Goal: Task Accomplishment & Management: Manage account settings

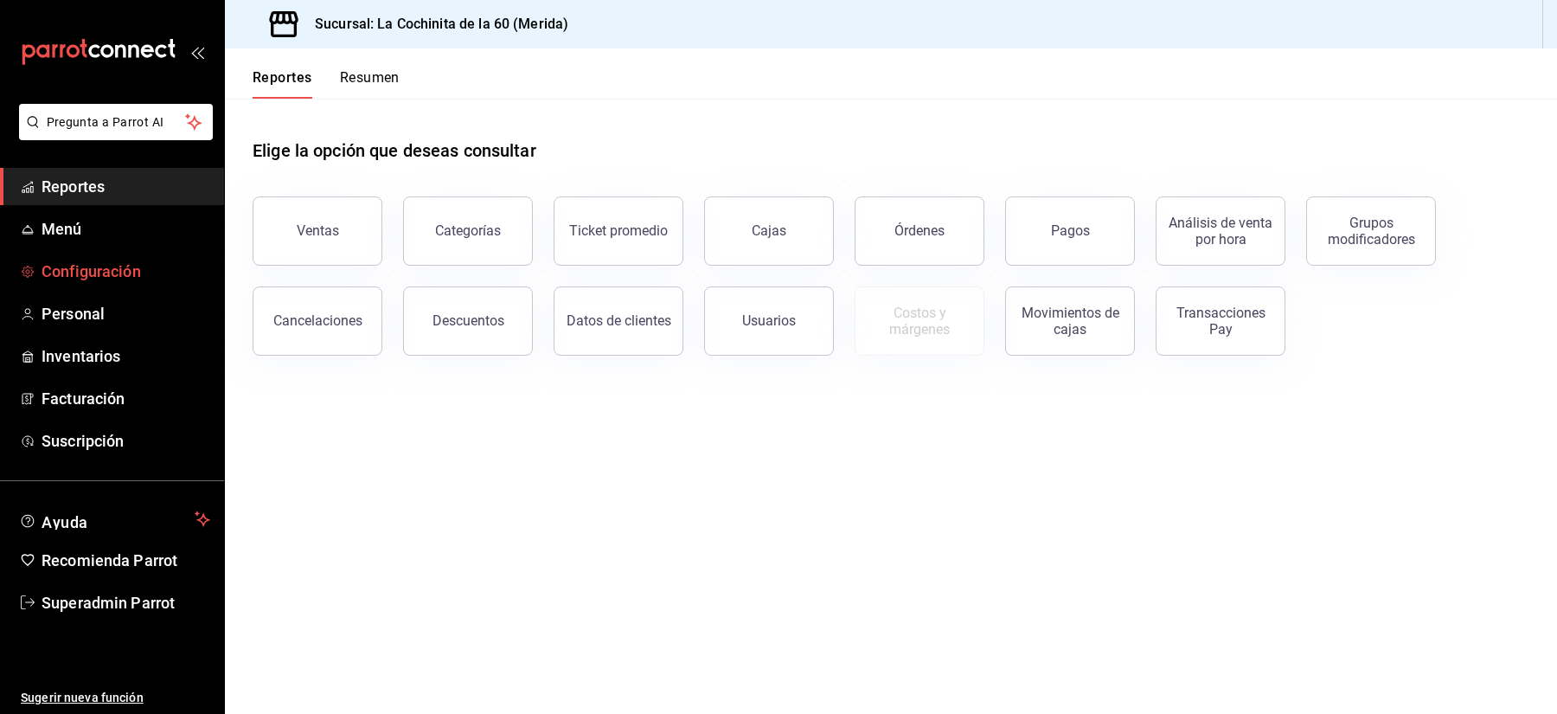
click at [55, 267] on span "Configuración" at bounding box center [126, 270] width 169 height 23
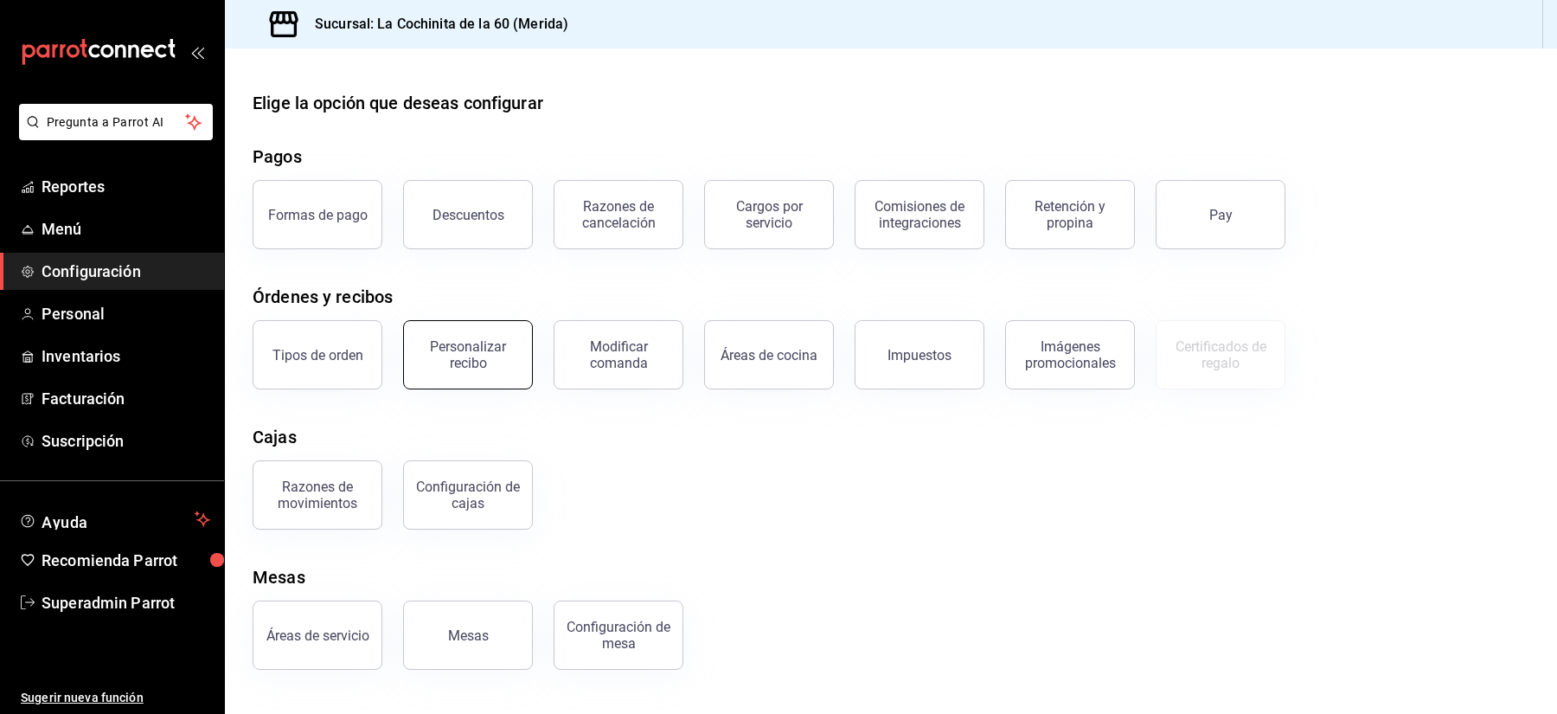
click at [476, 355] on div "Personalizar recibo" at bounding box center [467, 354] width 107 height 33
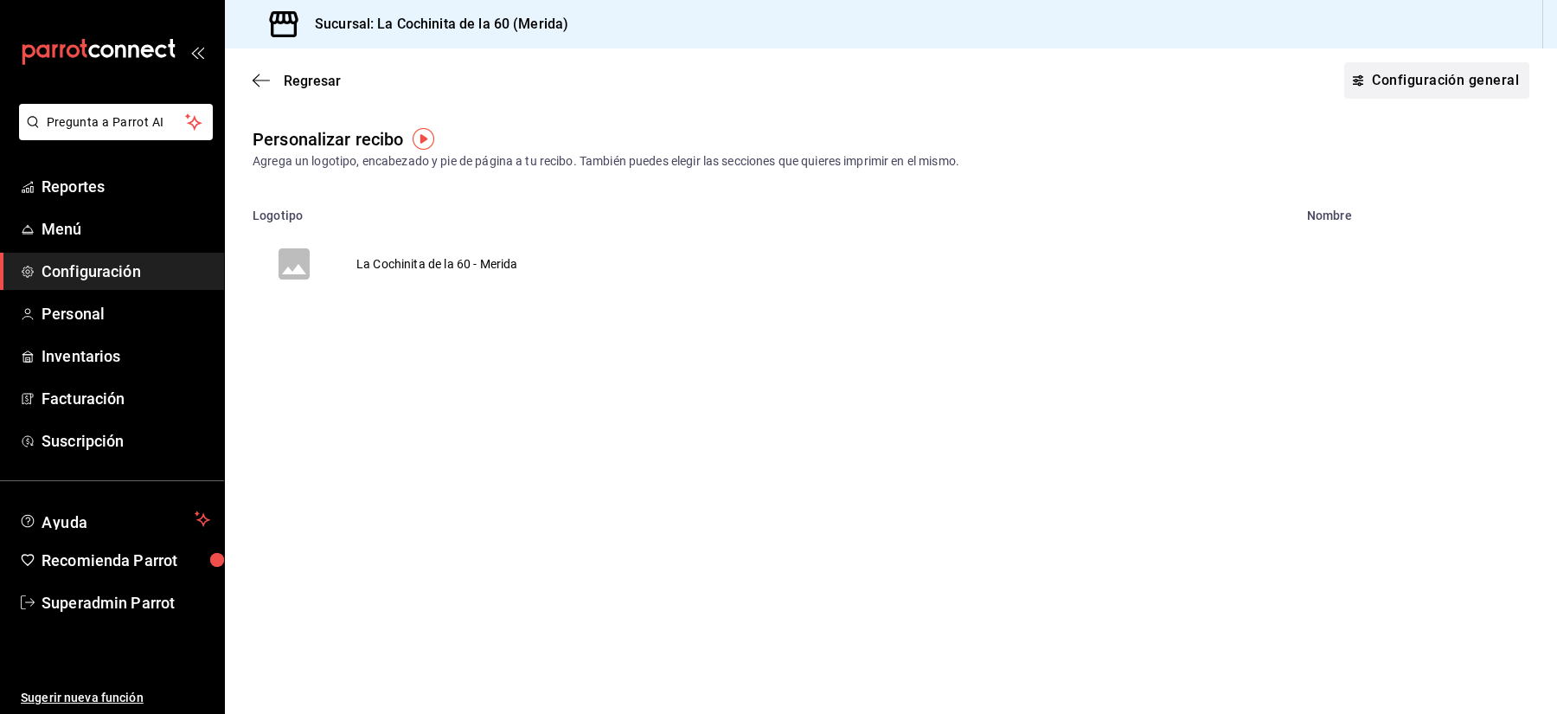
click at [1430, 82] on button "Configuración general" at bounding box center [1436, 80] width 185 height 36
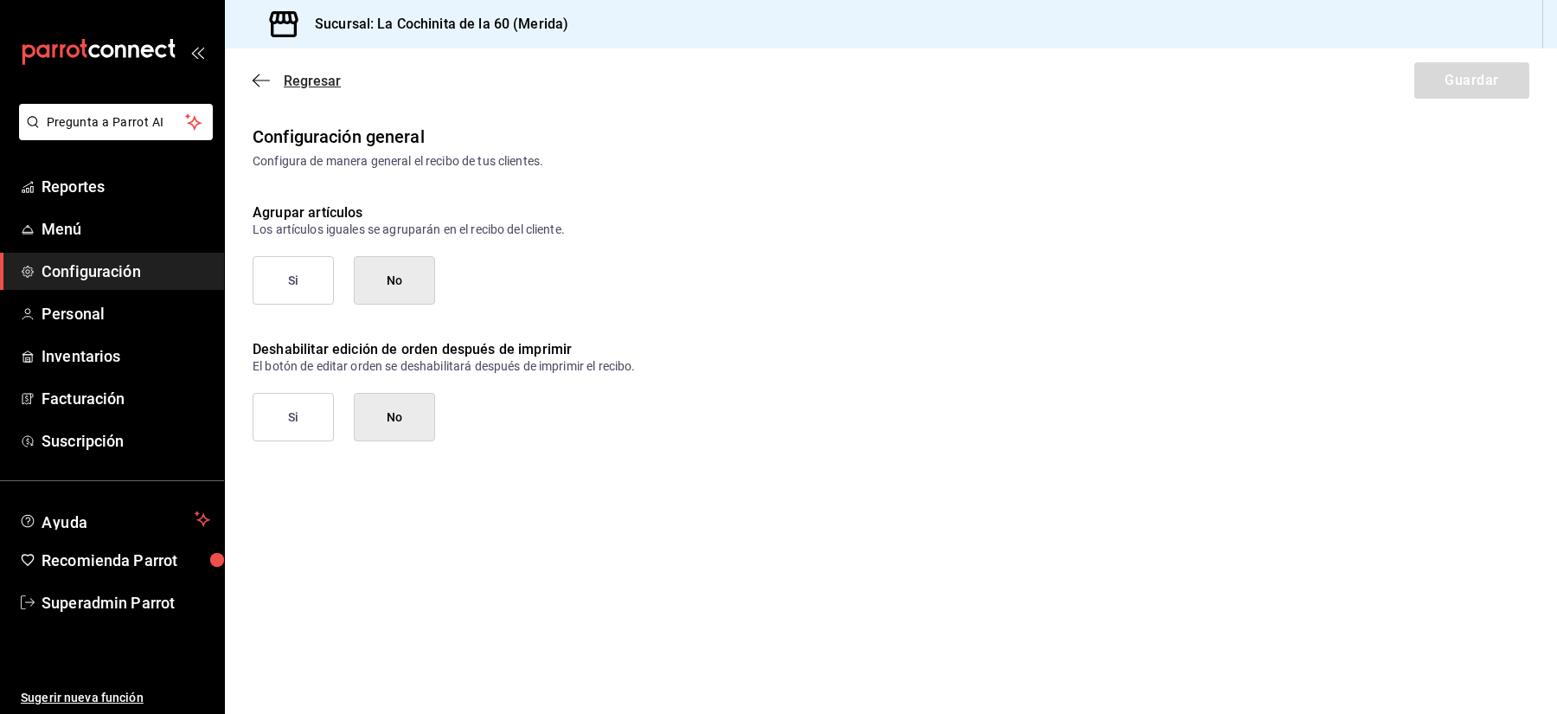
click at [298, 74] on span "Regresar" at bounding box center [312, 81] width 57 height 16
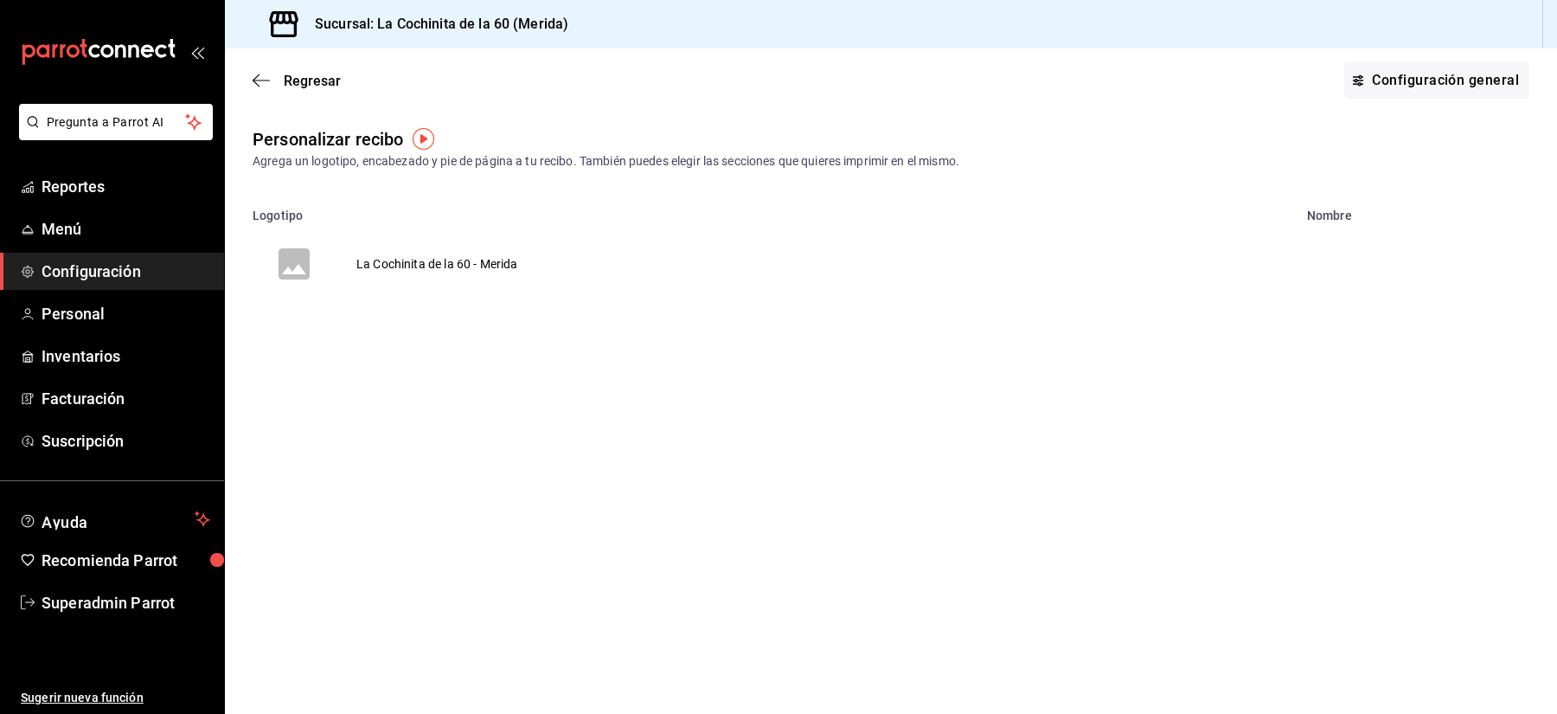
click at [377, 278] on td "La Cochinita de la 60 - Merida" at bounding box center [437, 263] width 203 height 83
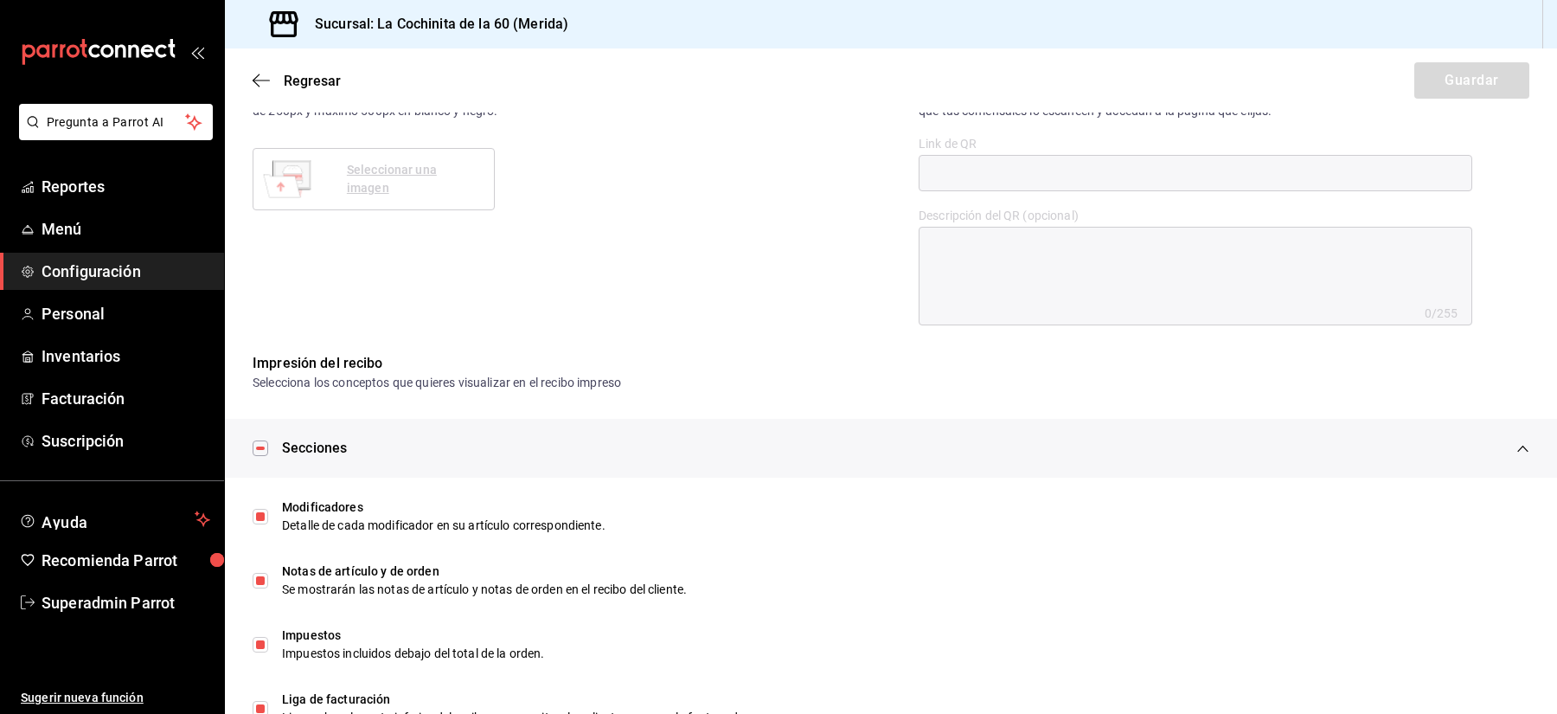
scroll to position [746, 0]
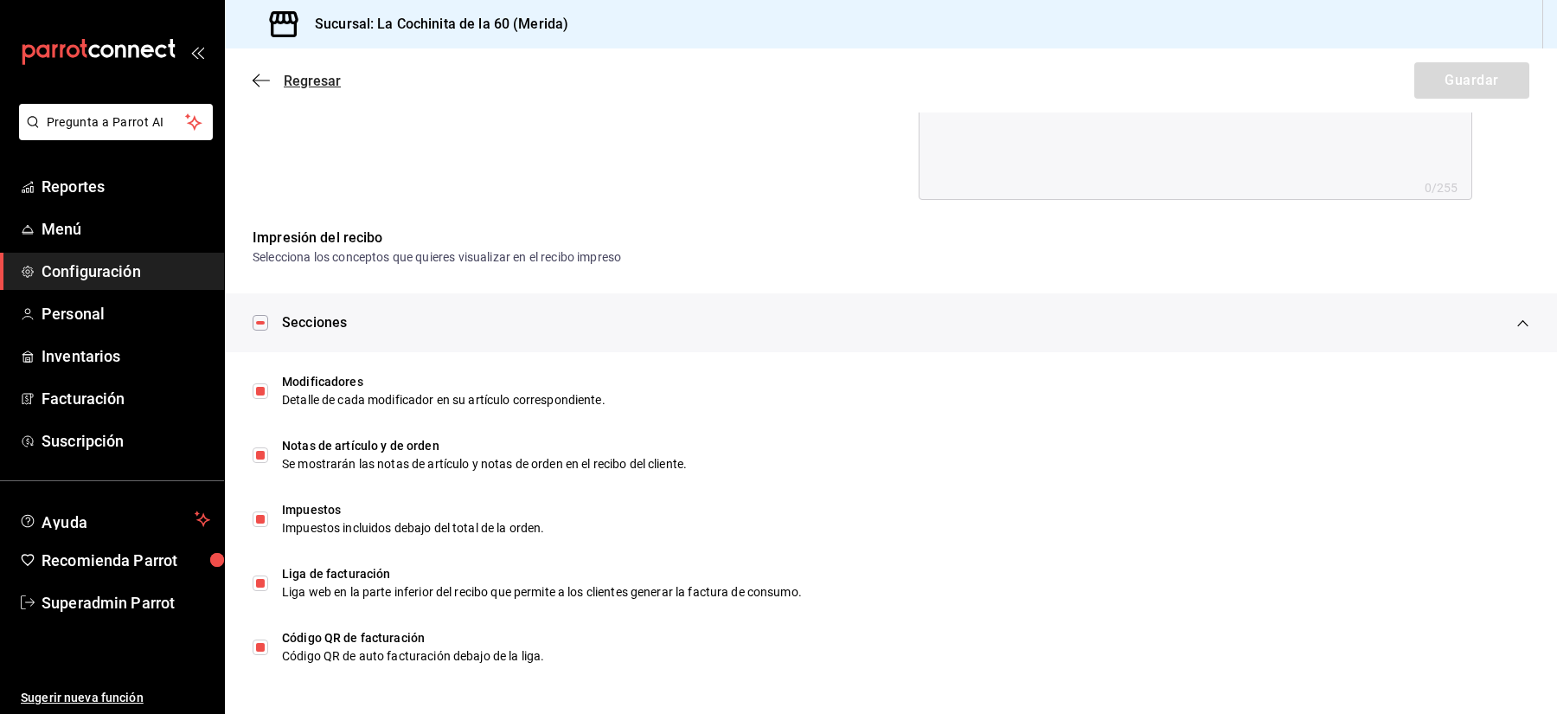
click at [322, 84] on span "Regresar" at bounding box center [312, 81] width 57 height 16
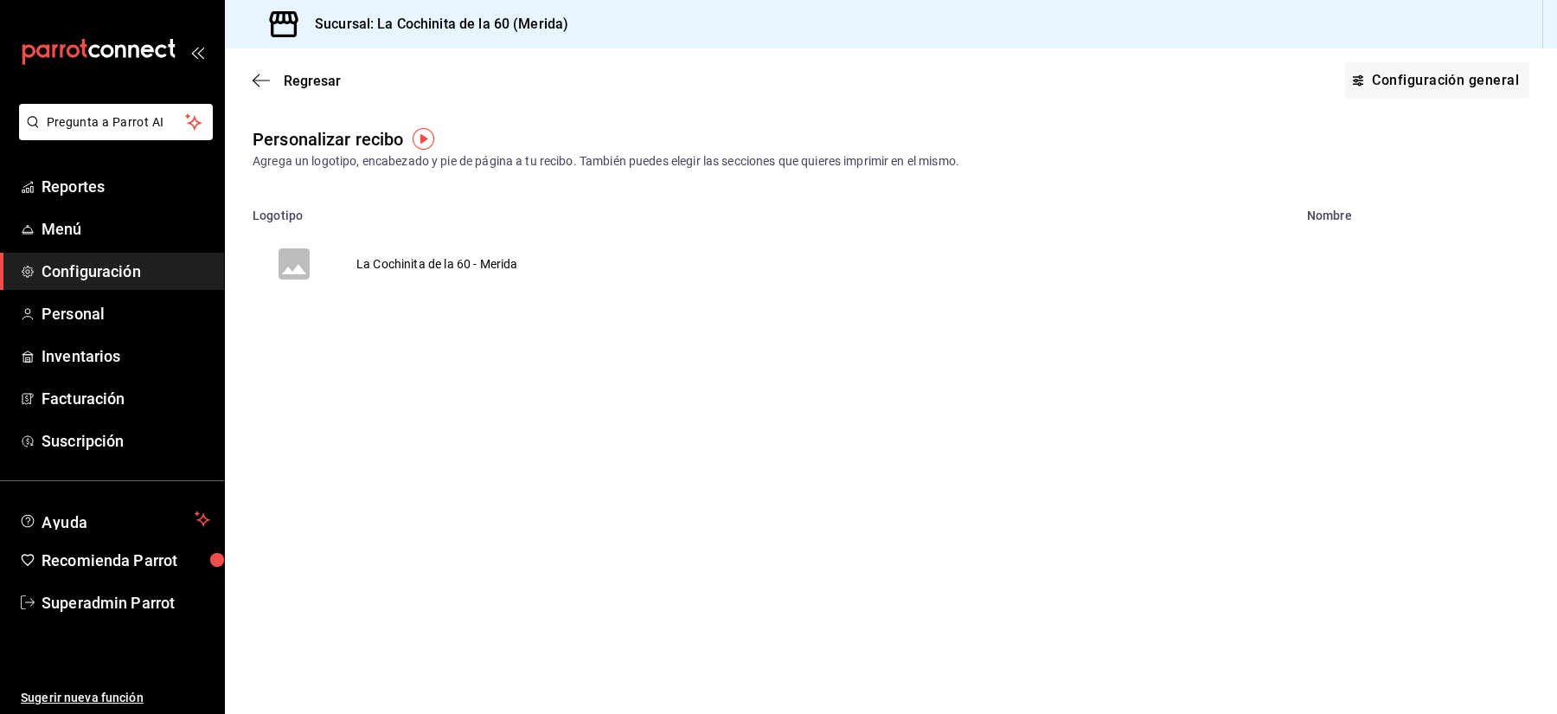
click at [385, 268] on td "La Cochinita de la 60 - Merida" at bounding box center [437, 263] width 203 height 83
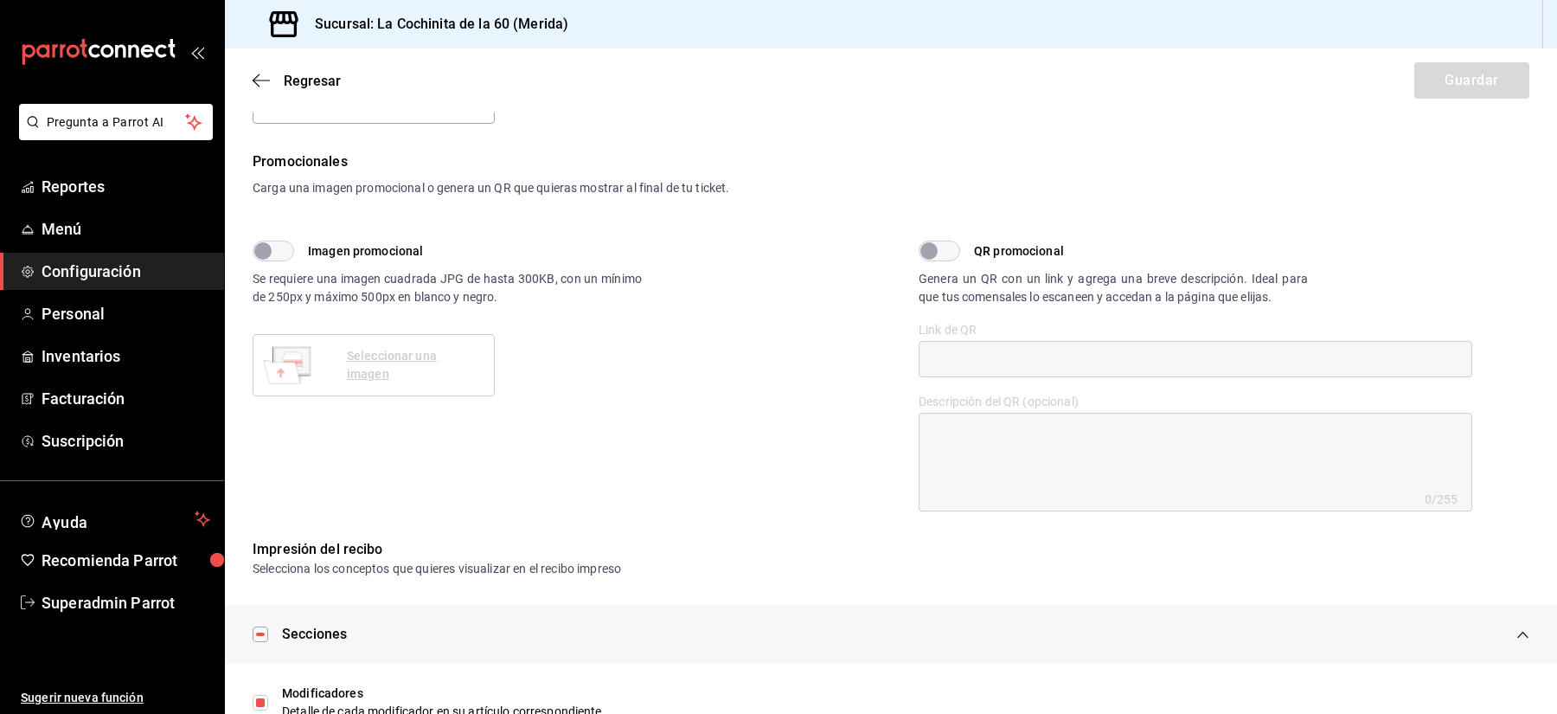
scroll to position [746, 0]
